Goal: Information Seeking & Learning: Learn about a topic

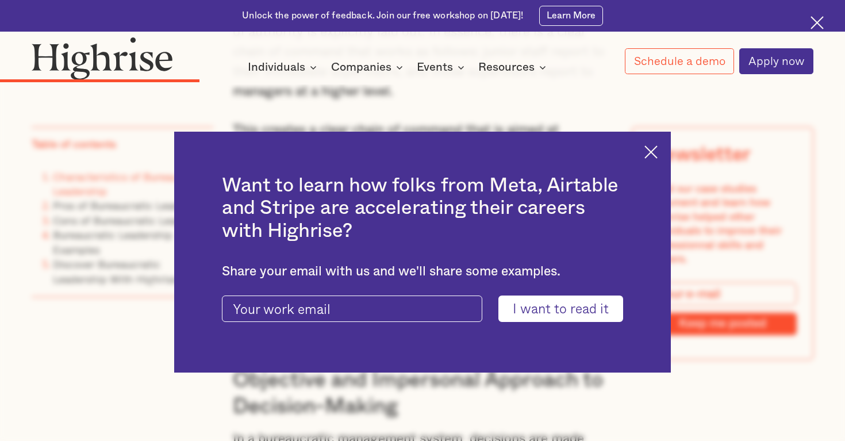
scroll to position [2648, 0]
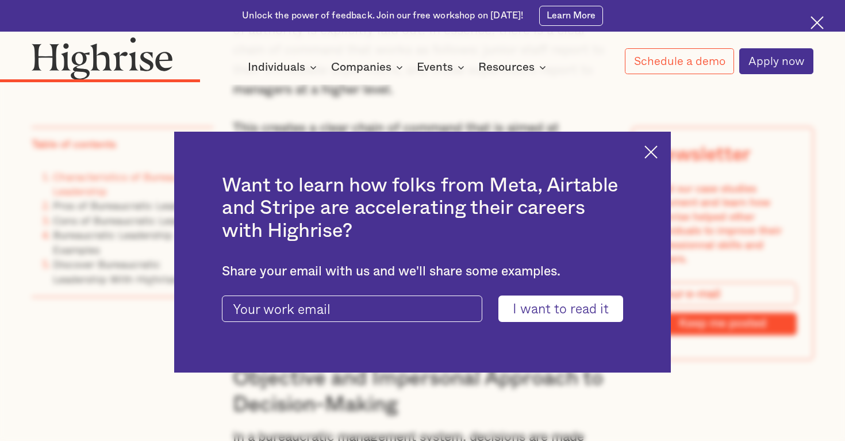
click at [654, 158] on img at bounding box center [650, 151] width 13 height 13
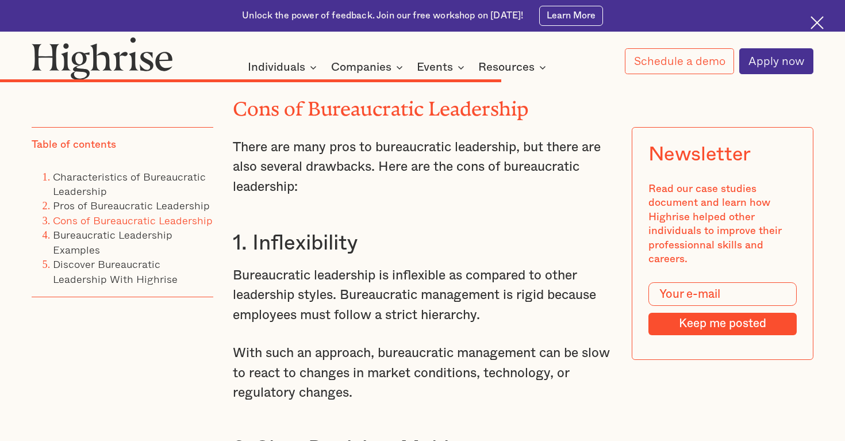
scroll to position [5708, 0]
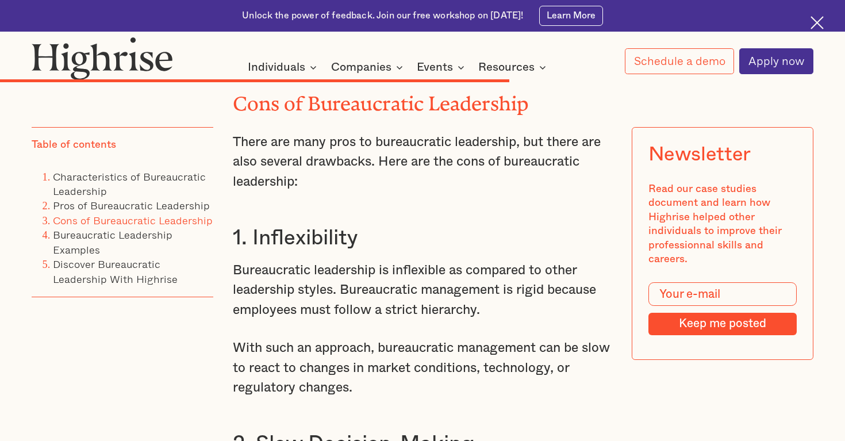
click at [293, 225] on h3 "1. Inflexibility" at bounding box center [422, 238] width 379 height 26
copy h3 "Inflexibility"
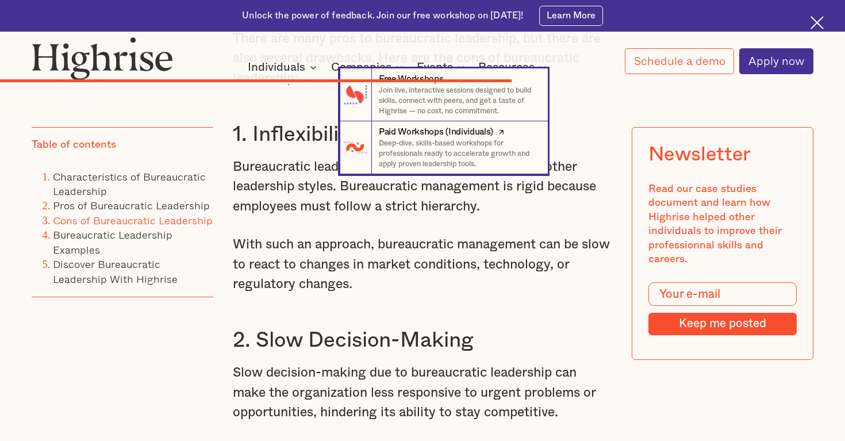
scroll to position [5848, 0]
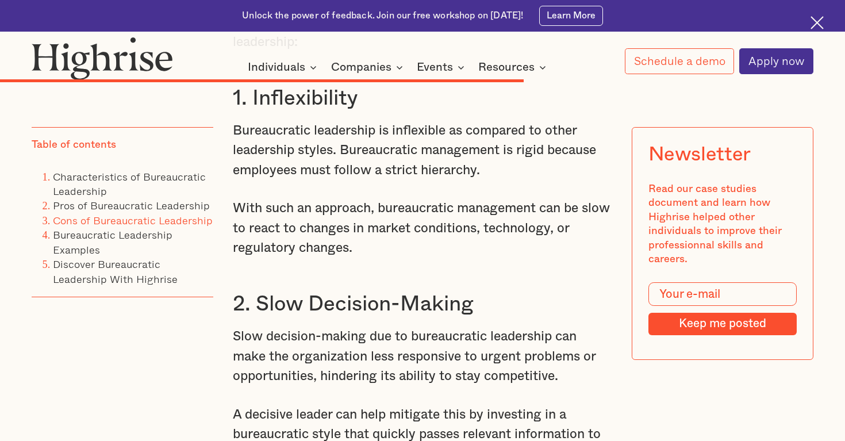
click at [266, 291] on h3 "2. Slow Decision-Making" at bounding box center [422, 304] width 379 height 26
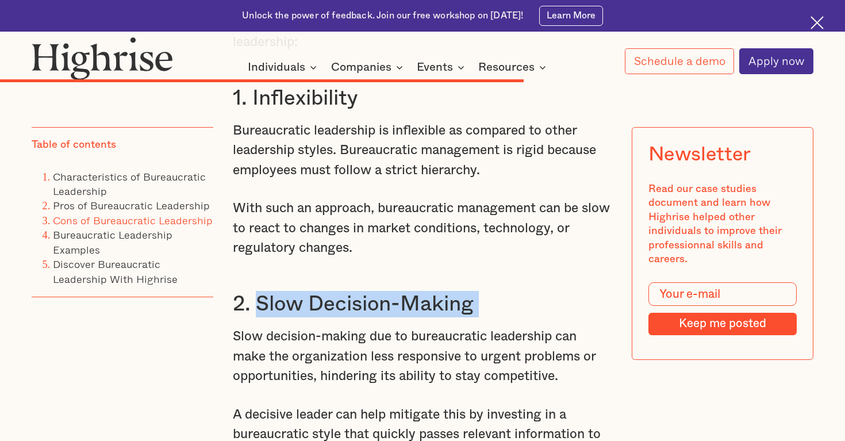
drag, startPoint x: 261, startPoint y: 281, endPoint x: 481, endPoint y: 300, distance: 220.4
copy h3 "Slow Decision-Making"
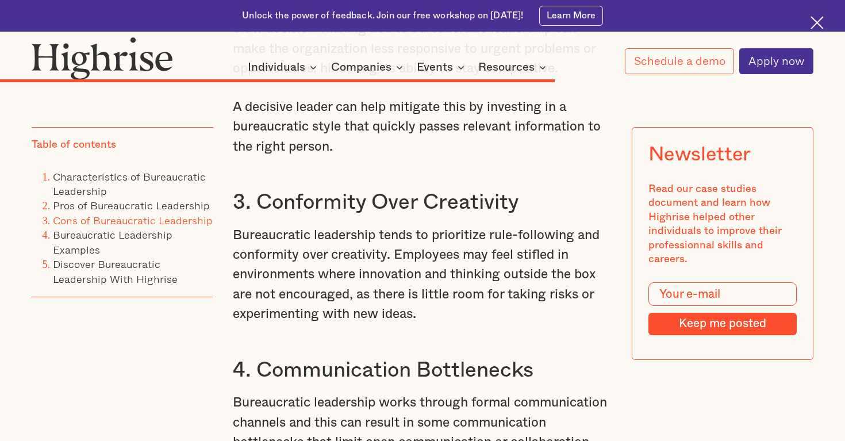
scroll to position [6161, 0]
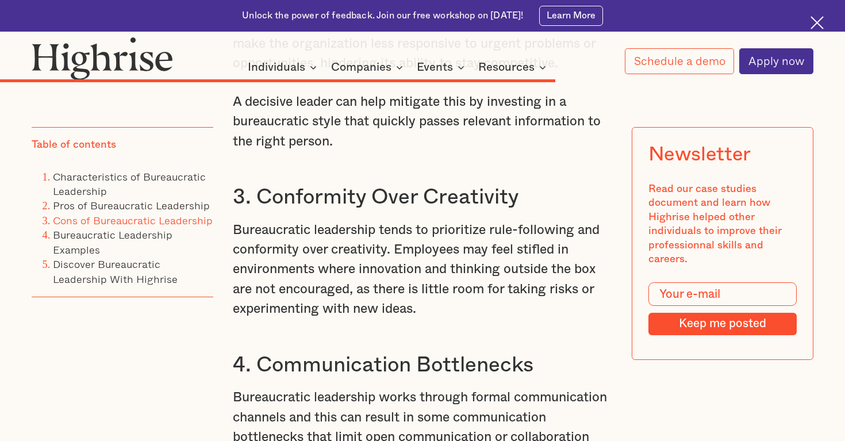
click at [254, 184] on h3 "3. Conformity Over Creativity" at bounding box center [422, 197] width 379 height 26
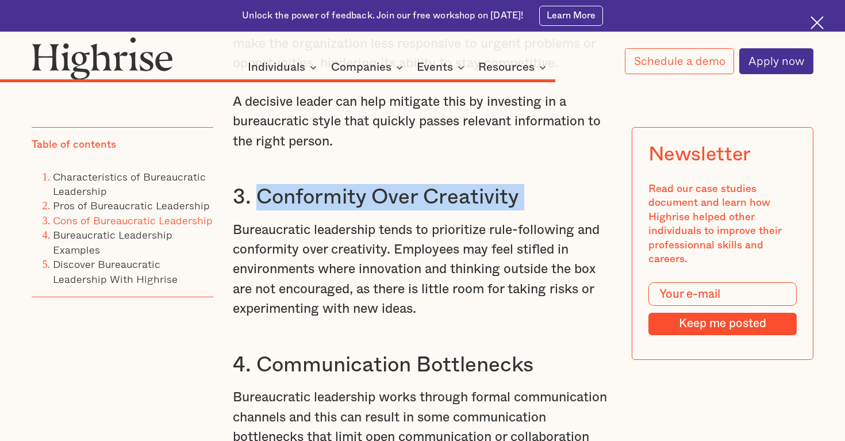
drag, startPoint x: 255, startPoint y: 168, endPoint x: 547, endPoint y: 187, distance: 292.1
copy h3 "Conformity Over Creativity"
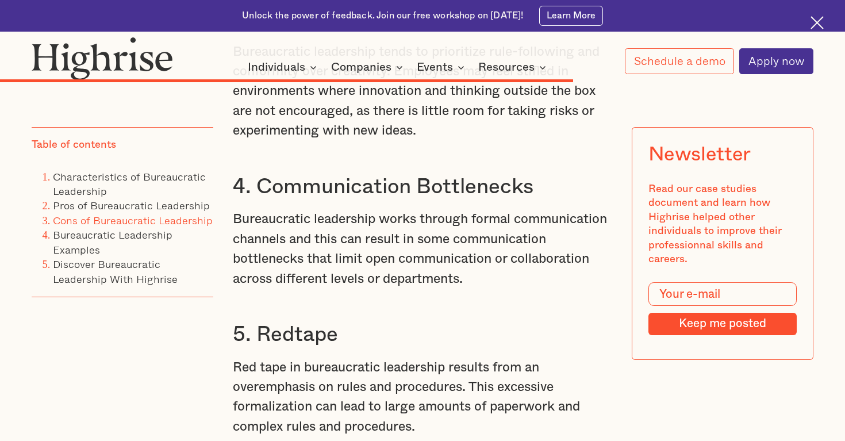
scroll to position [6338, 0]
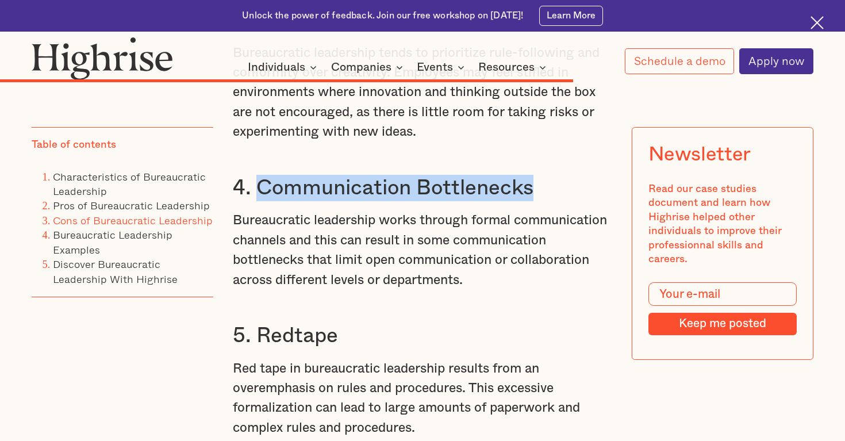
drag, startPoint x: 260, startPoint y: 152, endPoint x: 537, endPoint y: 155, distance: 276.6
click at [538, 175] on h3 "4. Communication Bottlenecks" at bounding box center [422, 188] width 379 height 26
copy h3 "Communication Bottlenecks"
